Goal: Task Accomplishment & Management: Use online tool/utility

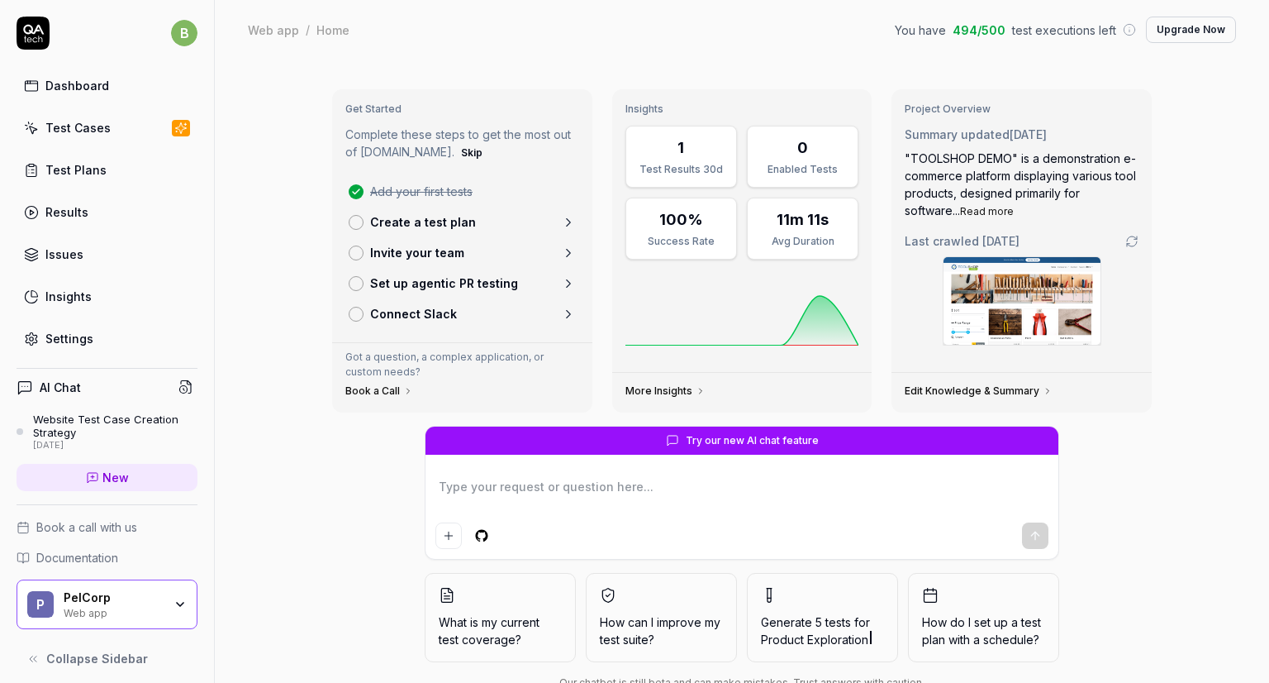
click at [41, 71] on link "Dashboard" at bounding box center [107, 85] width 181 height 32
click at [78, 136] on div "Test Cases" at bounding box center [77, 127] width 65 height 17
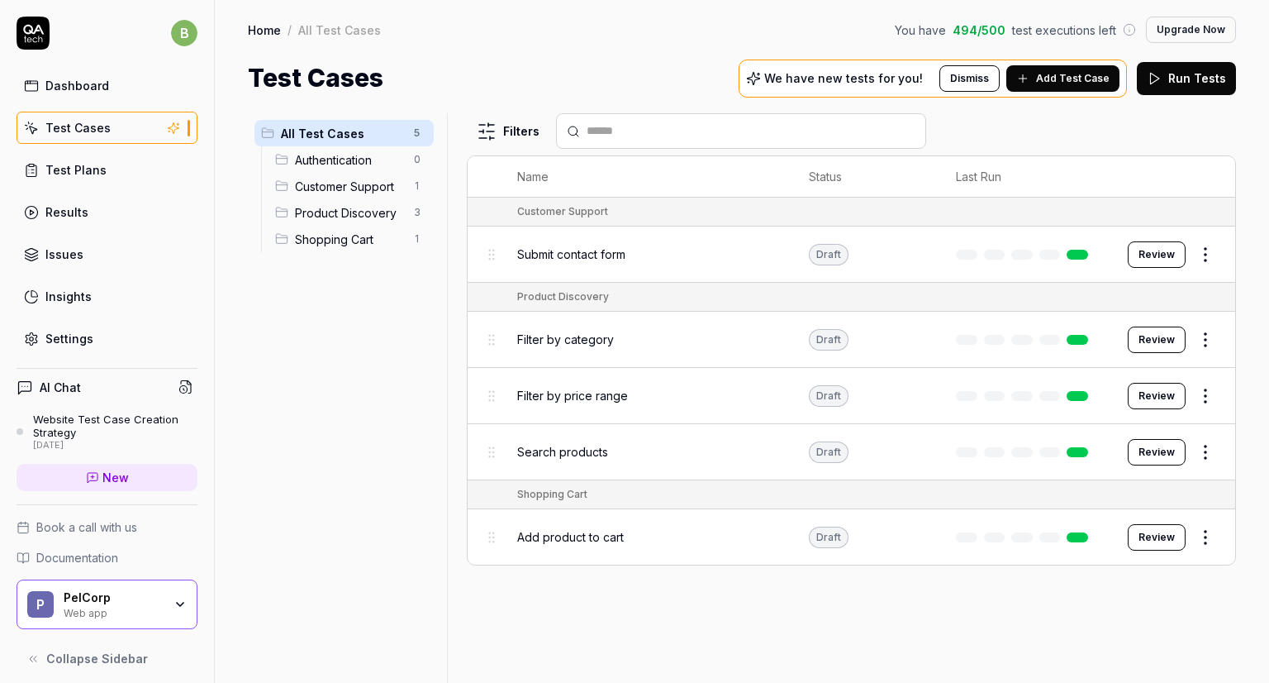
click at [1138, 252] on button "Review" at bounding box center [1157, 254] width 58 height 26
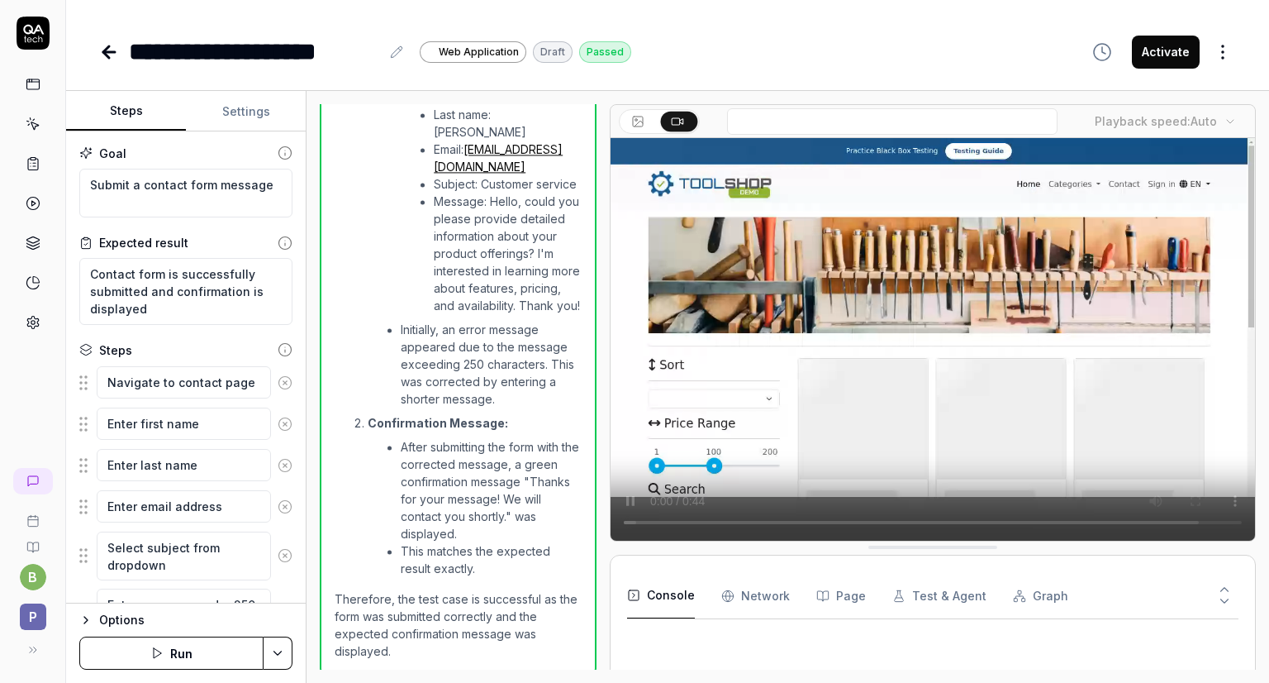
scroll to position [711, 0]
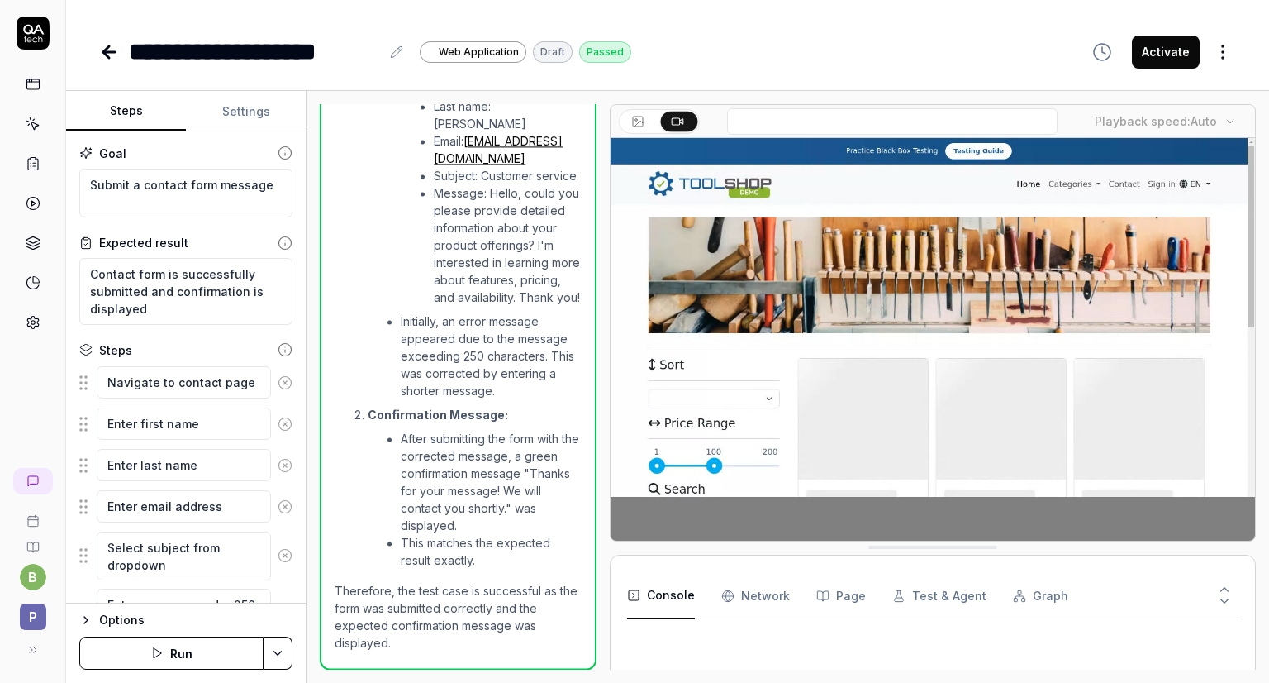
type textarea "*"
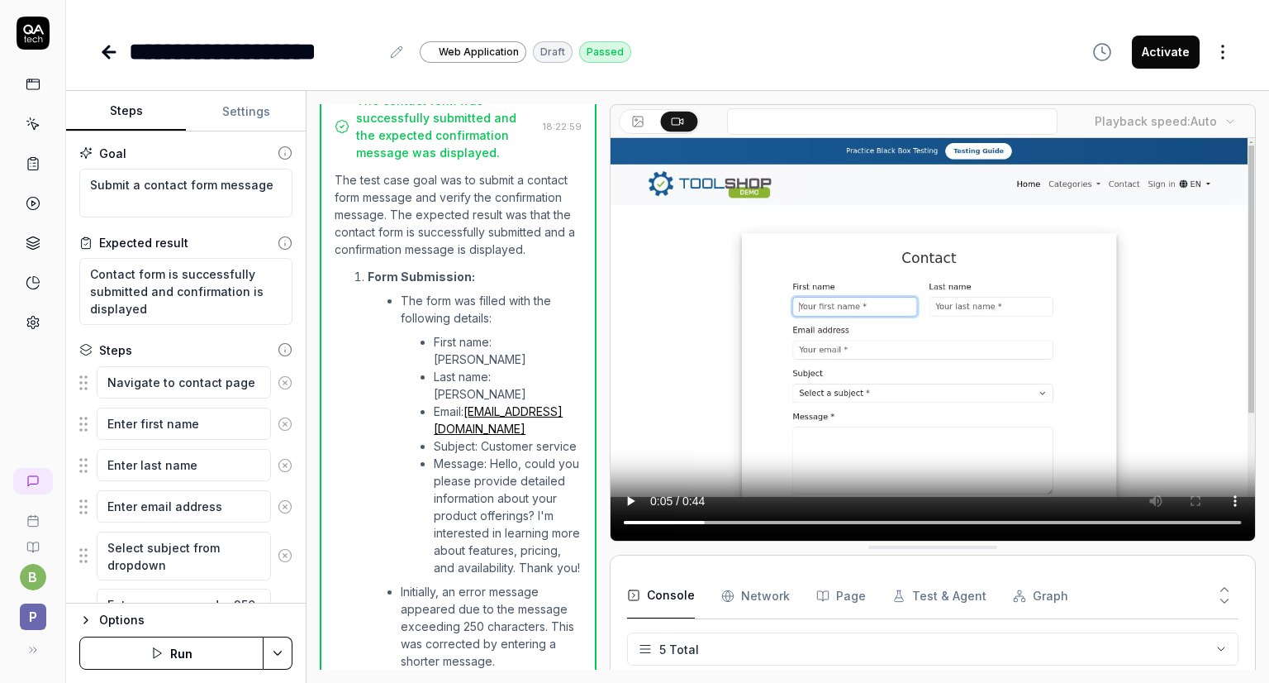
scroll to position [416, 9]
click at [29, 44] on icon at bounding box center [33, 33] width 33 height 33
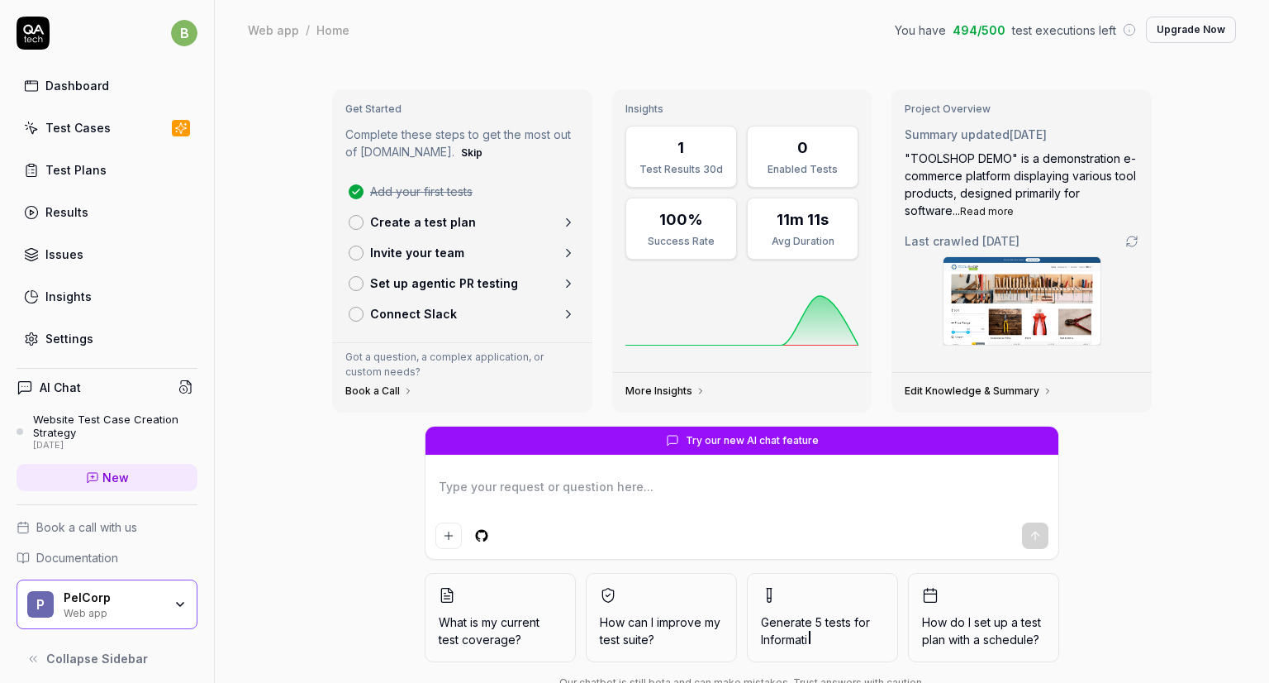
type textarea "*"
